Goal: Task Accomplishment & Management: Manage account settings

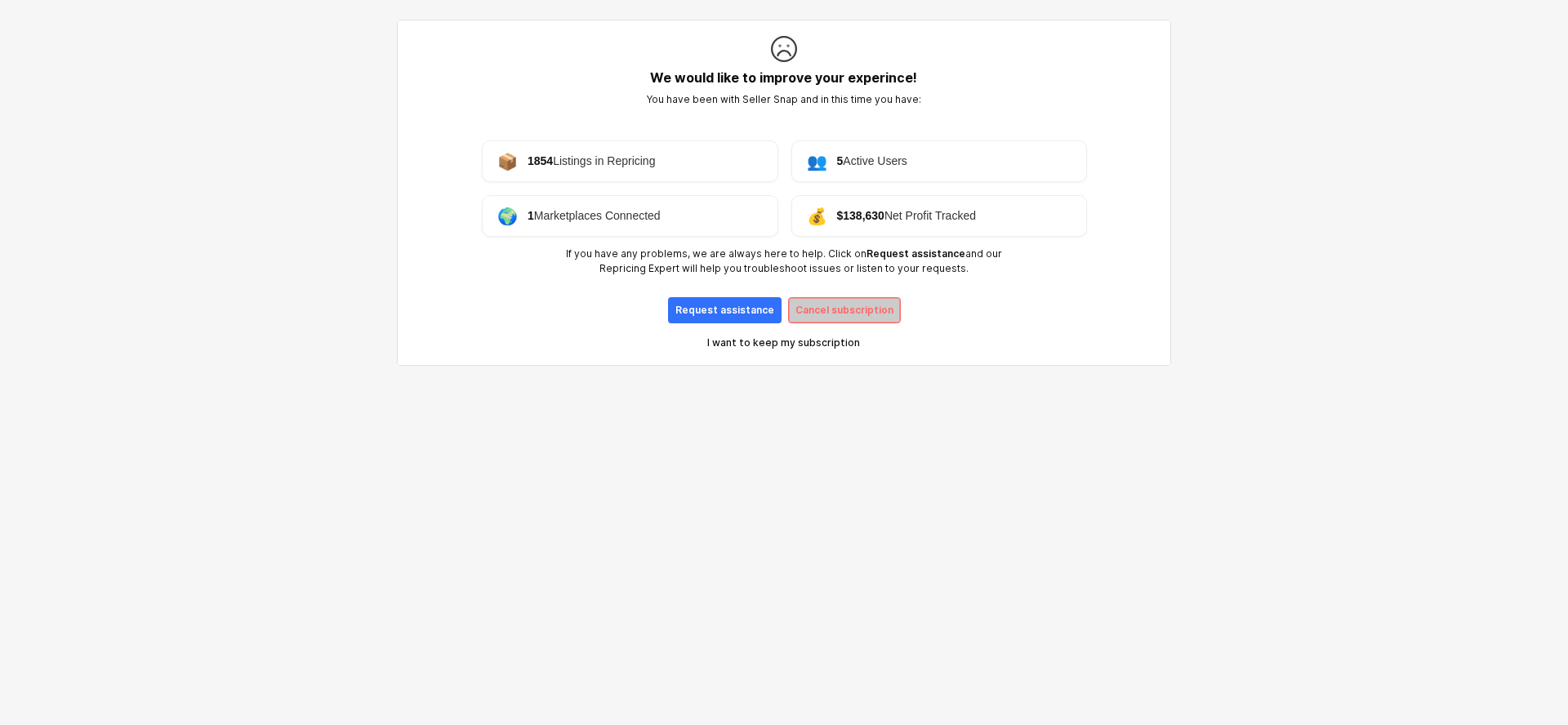
click at [884, 316] on p "Cancel subscription" at bounding box center [844, 310] width 98 height 13
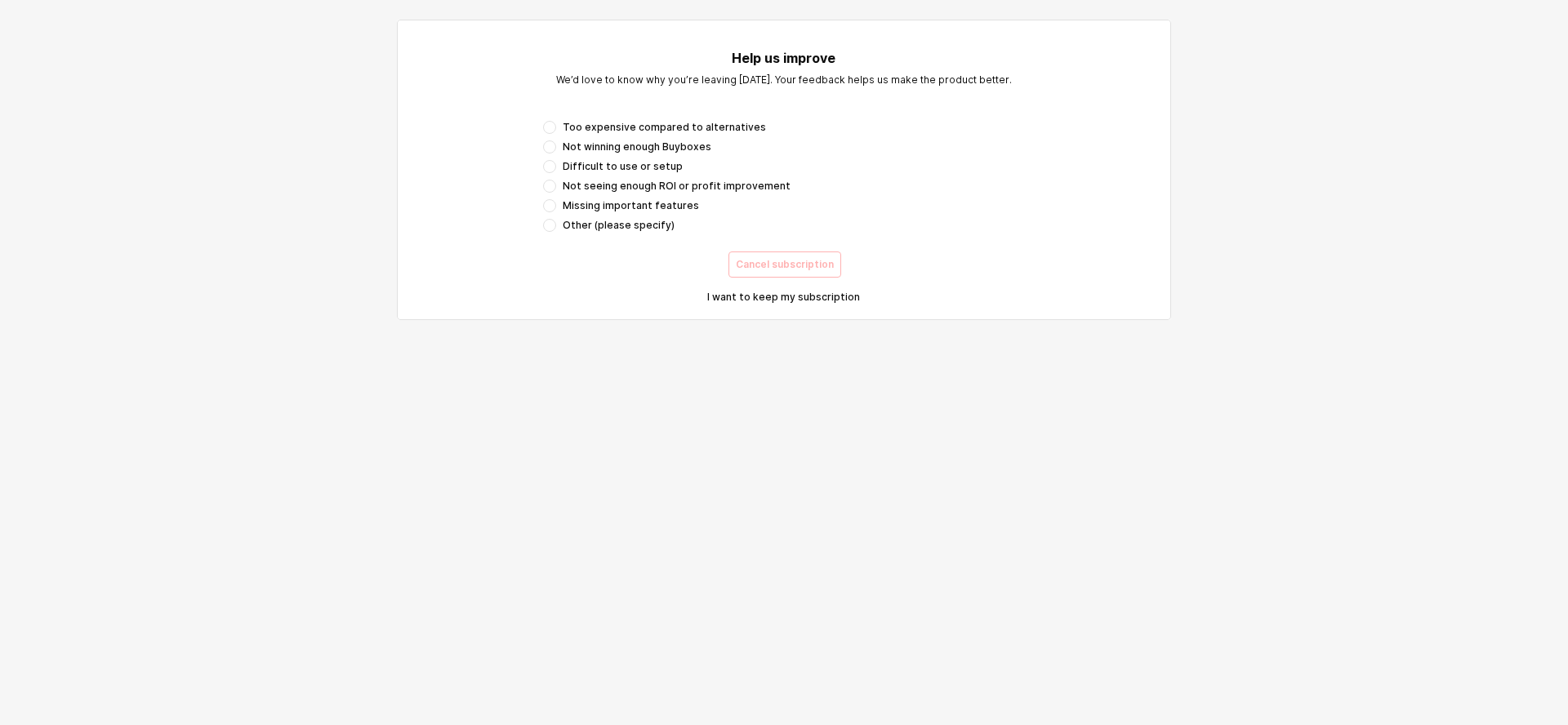
click at [573, 225] on span "Other (please specify)" at bounding box center [619, 226] width 112 height 13
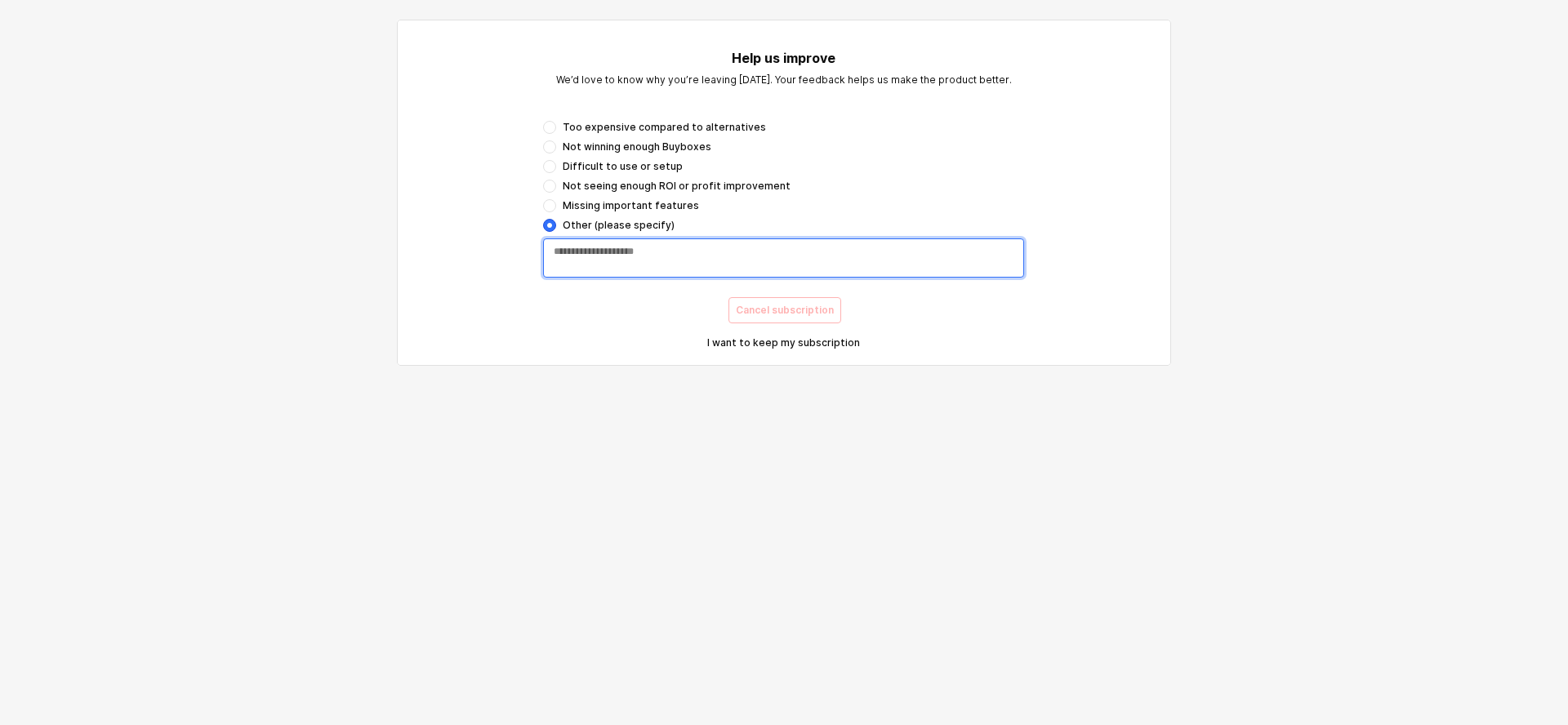
click at [576, 251] on textarea "App Frame" at bounding box center [784, 257] width 460 height 26
click at [615, 251] on textarea "**********" at bounding box center [784, 257] width 460 height 26
type textarea "**********"
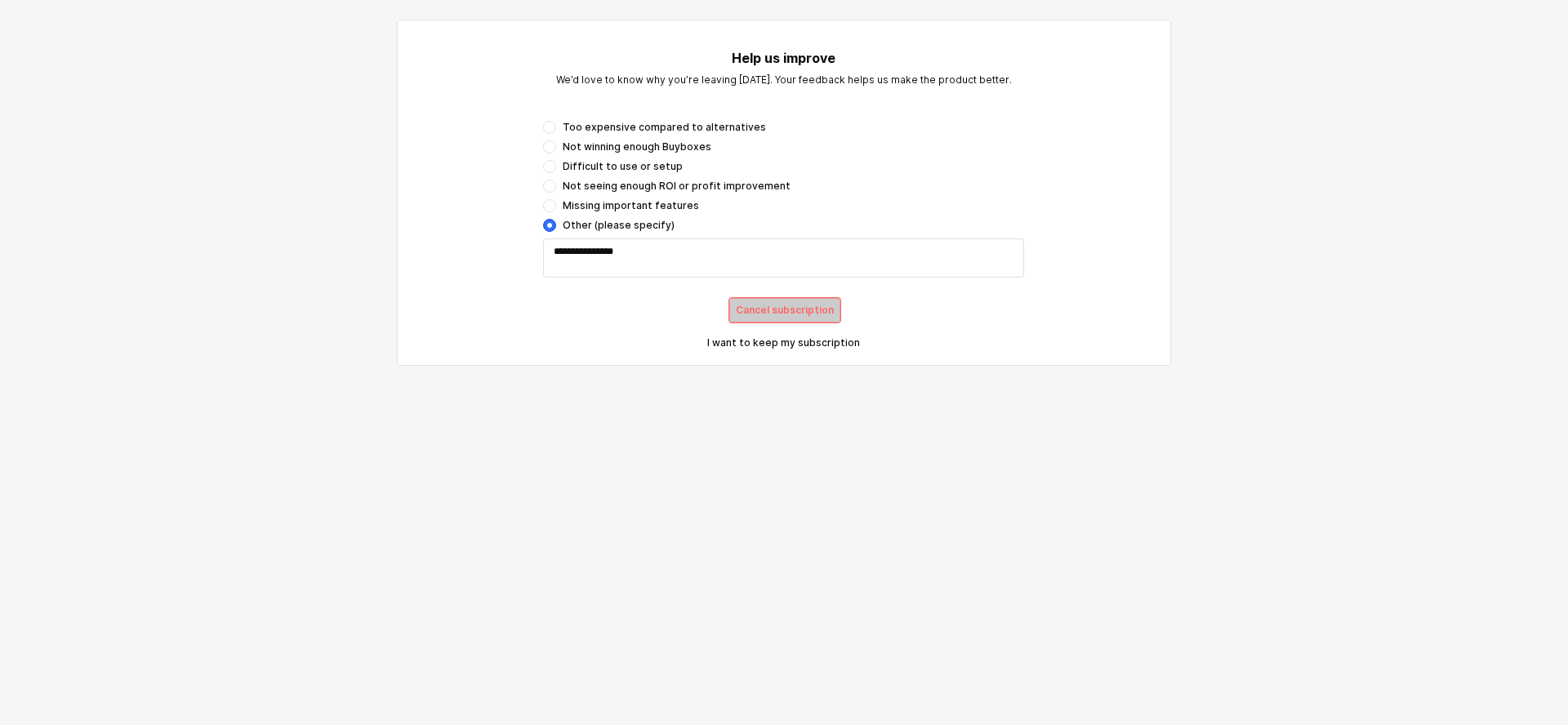
click at [770, 309] on p "Cancel subscription" at bounding box center [785, 310] width 98 height 13
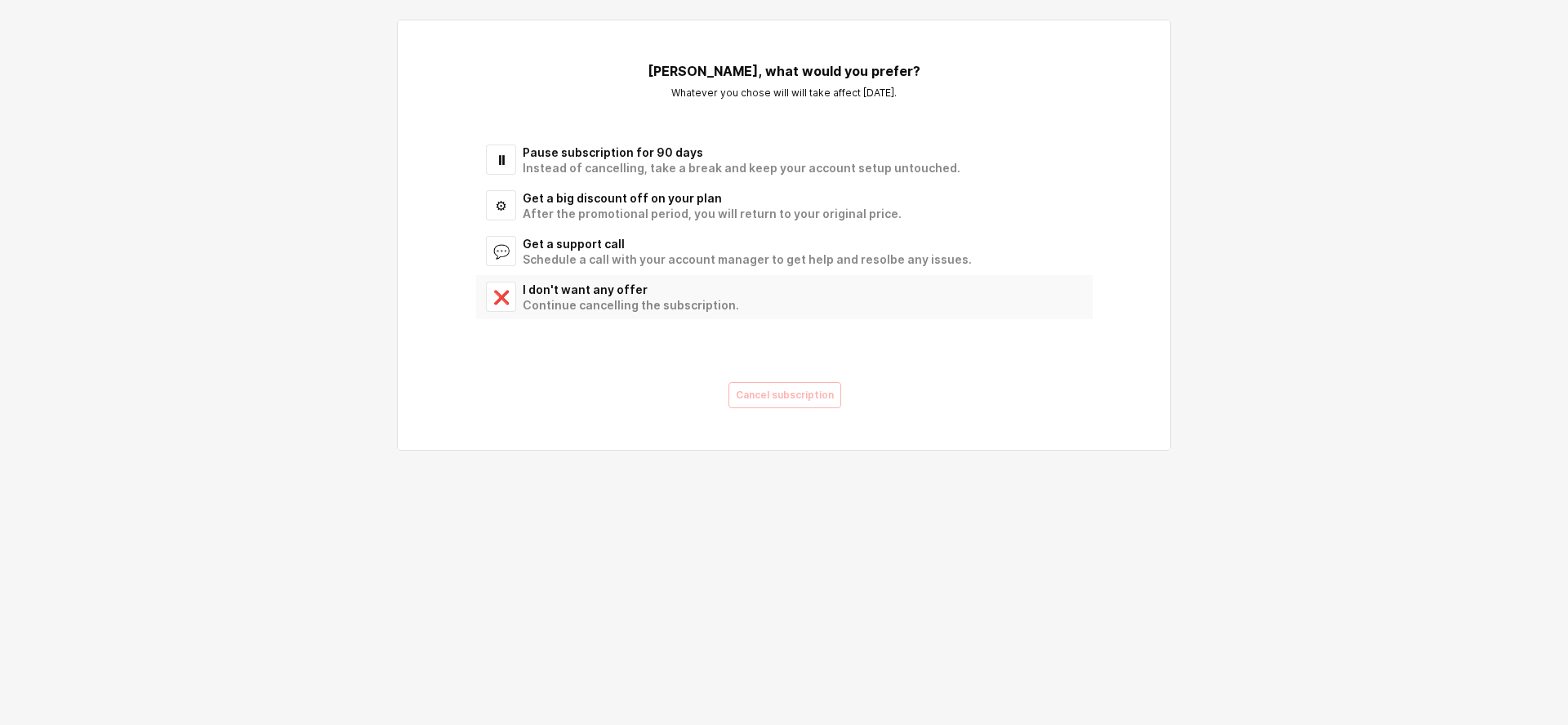
click at [561, 309] on div "Continue cancelling the subscription." at bounding box center [798, 305] width 550 height 16
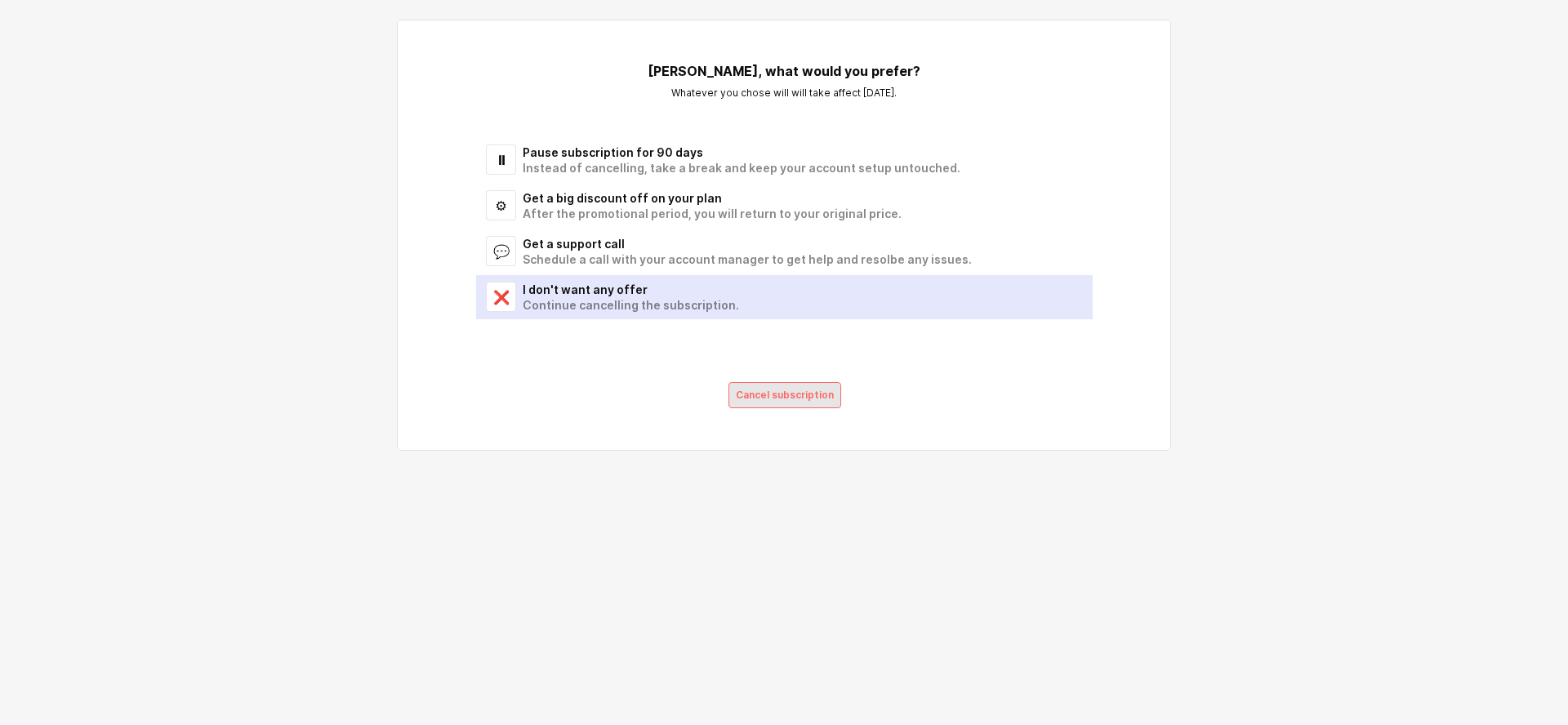
click at [799, 390] on p "Cancel subscription" at bounding box center [785, 395] width 98 height 13
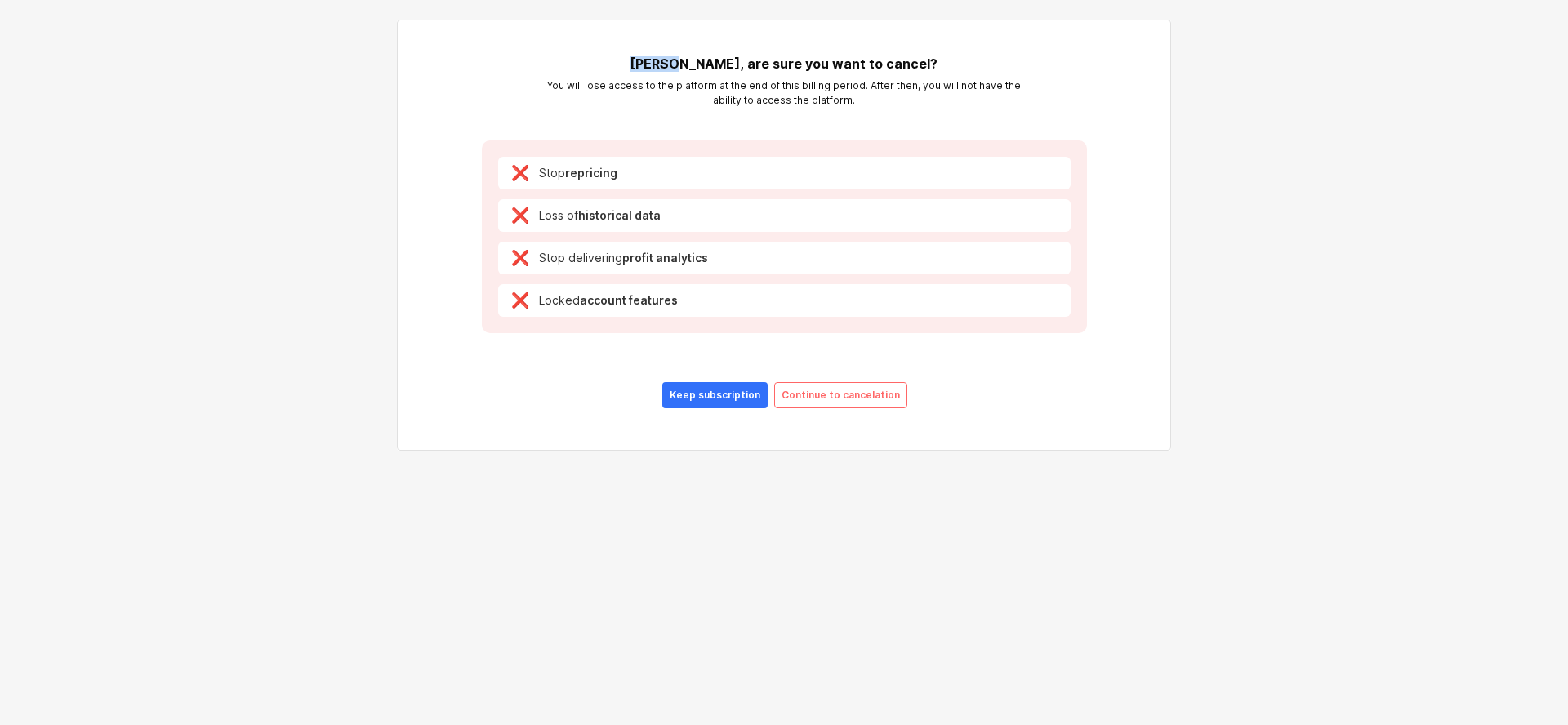
drag, startPoint x: 667, startPoint y: 63, endPoint x: 723, endPoint y: 99, distance: 66.6
click at [709, 64] on h5 "[PERSON_NAME], are sure you want to cancel?" at bounding box center [784, 64] width 481 height 17
click at [853, 390] on p "Continue to cancelation" at bounding box center [840, 395] width 118 height 13
